Goal: Transaction & Acquisition: Purchase product/service

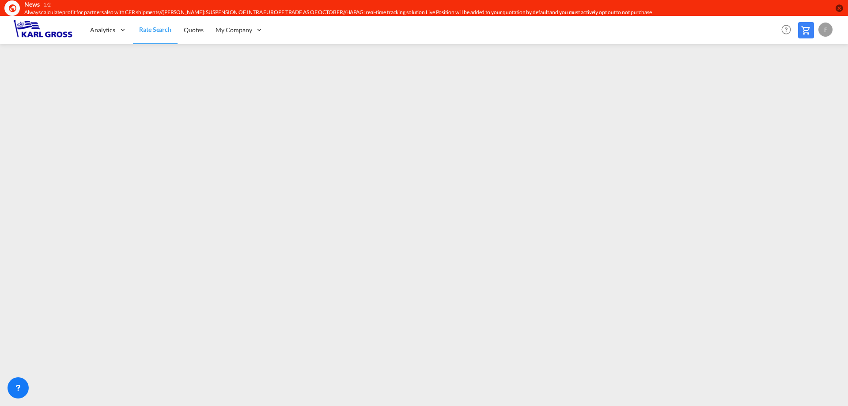
click at [808, 34] on md-icon at bounding box center [806, 30] width 11 height 11
